Goal: Information Seeking & Learning: Learn about a topic

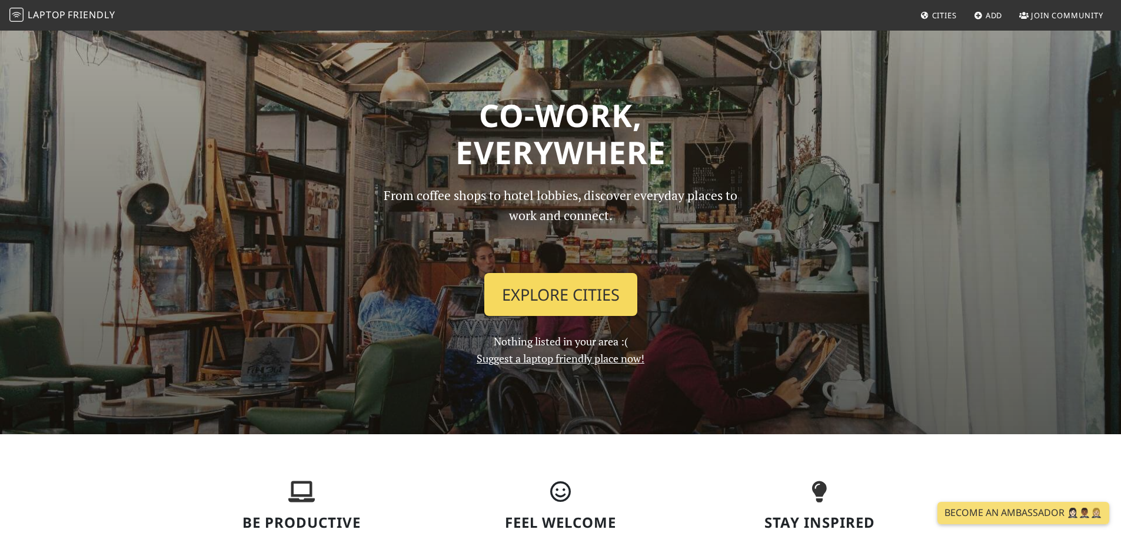
click at [548, 297] on link "Explore Cities" at bounding box center [560, 295] width 153 height 44
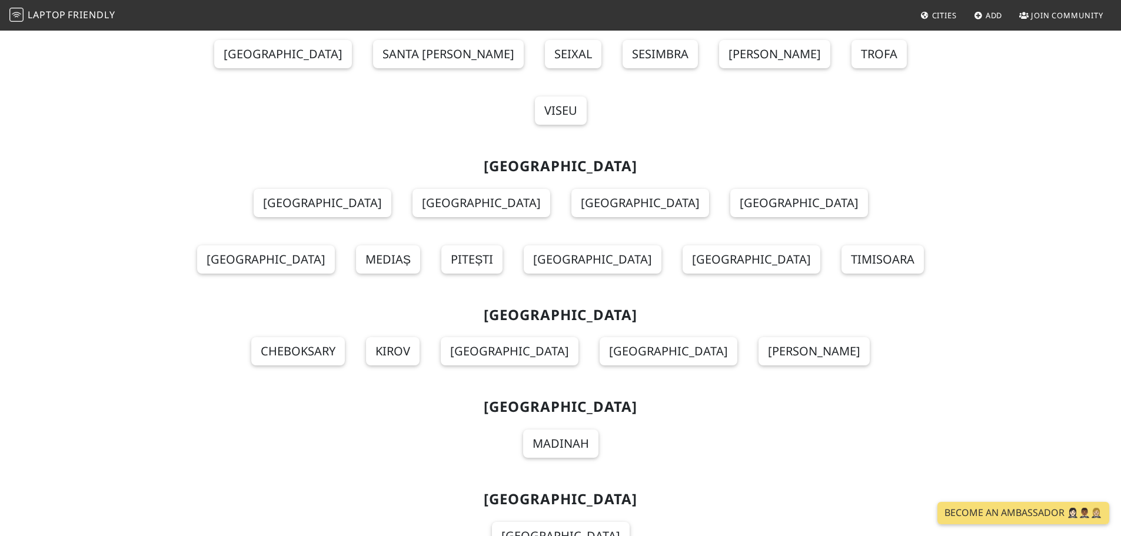
scroll to position [10825, 0]
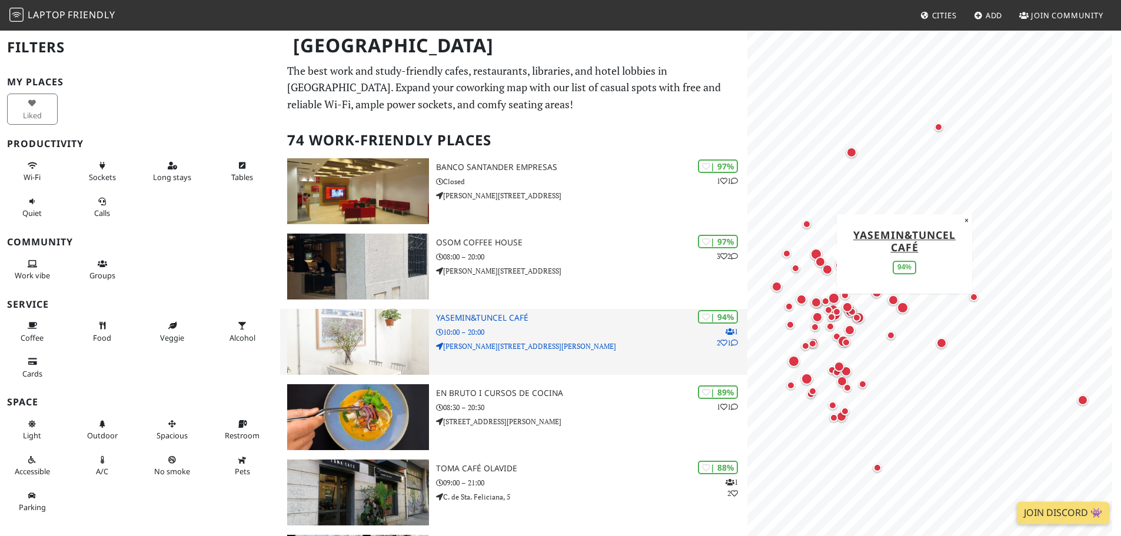
click at [512, 321] on h3 "yasemin&tuncel café" at bounding box center [591, 318] width 311 height 10
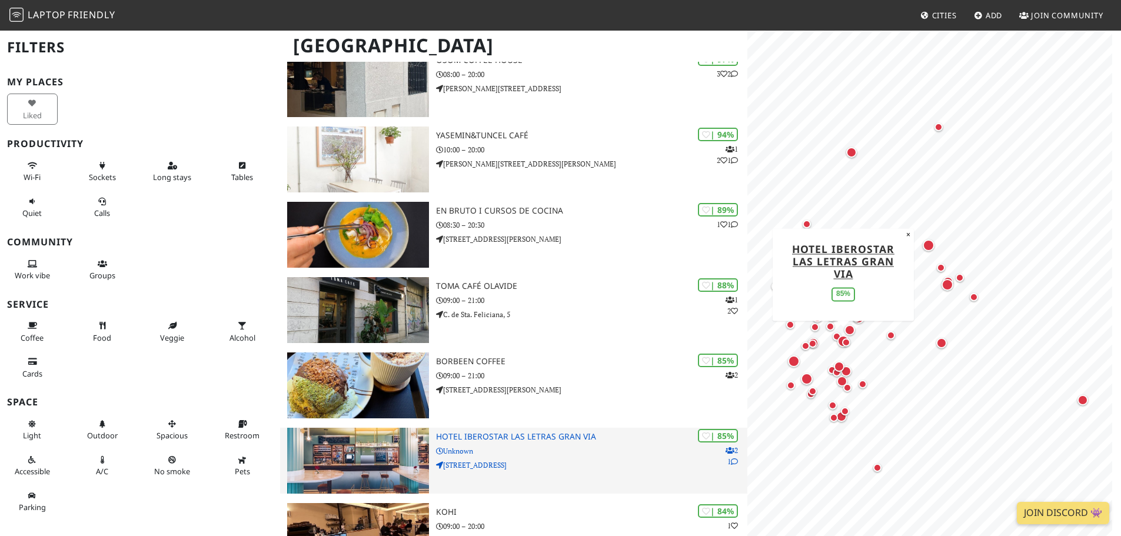
scroll to position [471, 0]
